Goal: Find specific page/section: Find specific page/section

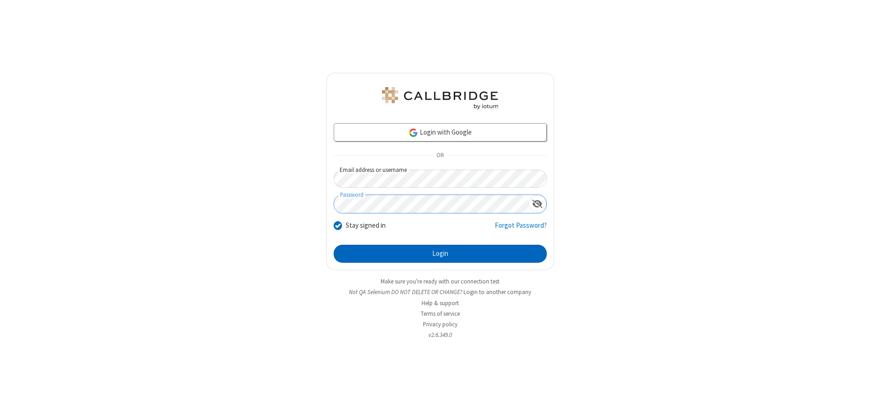
click at [440, 253] on button "Login" at bounding box center [440, 253] width 213 height 18
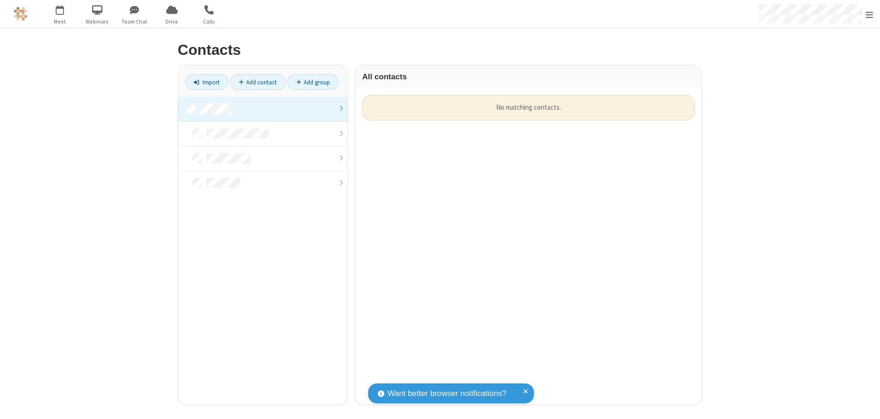
scroll to position [309, 340]
click at [263, 109] on link at bounding box center [262, 109] width 169 height 25
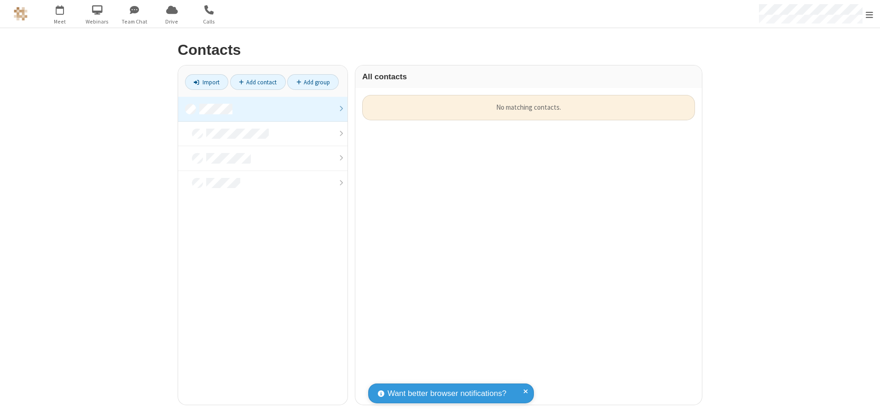
click at [263, 109] on link at bounding box center [262, 109] width 169 height 25
